Goal: Information Seeking & Learning: Learn about a topic

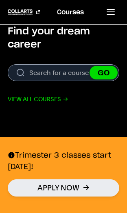
scroll to position [237, 0]
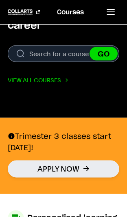
click at [29, 85] on link "View all courses" at bounding box center [38, 80] width 61 height 10
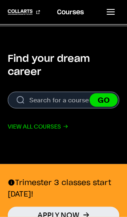
scroll to position [191, 0]
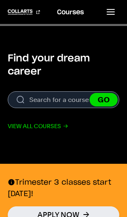
click at [41, 127] on link "View all courses" at bounding box center [38, 126] width 61 height 10
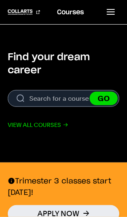
scroll to position [195, 0]
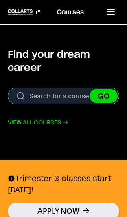
click at [40, 125] on link "View all courses" at bounding box center [38, 122] width 61 height 10
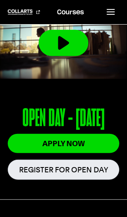
scroll to position [0, 0]
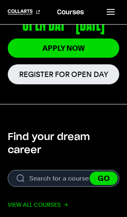
scroll to position [157, 0]
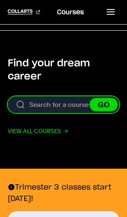
click at [43, 107] on input "Search for a course" at bounding box center [64, 104] width 112 height 17
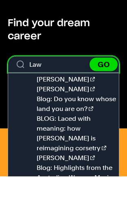
type input "Law"
click at [122, 79] on div "Find your dream career View all courses Search. Search for a course Law GO Dr. …" at bounding box center [63, 96] width 127 height 79
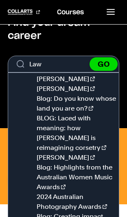
click at [108, 62] on button "GO" at bounding box center [104, 63] width 28 height 13
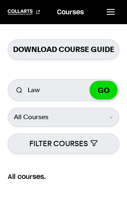
scroll to position [163, 0]
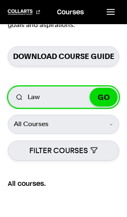
click at [37, 90] on input "Law" at bounding box center [64, 97] width 112 height 22
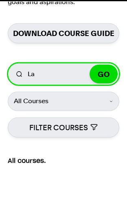
type input "L"
click at [104, 87] on button "GO" at bounding box center [104, 96] width 28 height 19
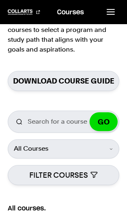
scroll to position [151, 0]
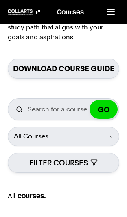
click at [105, 100] on button "GO" at bounding box center [104, 109] width 28 height 19
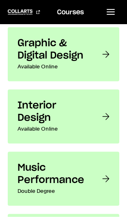
scroll to position [1578, 0]
